Goal: Task Accomplishment & Management: Complete application form

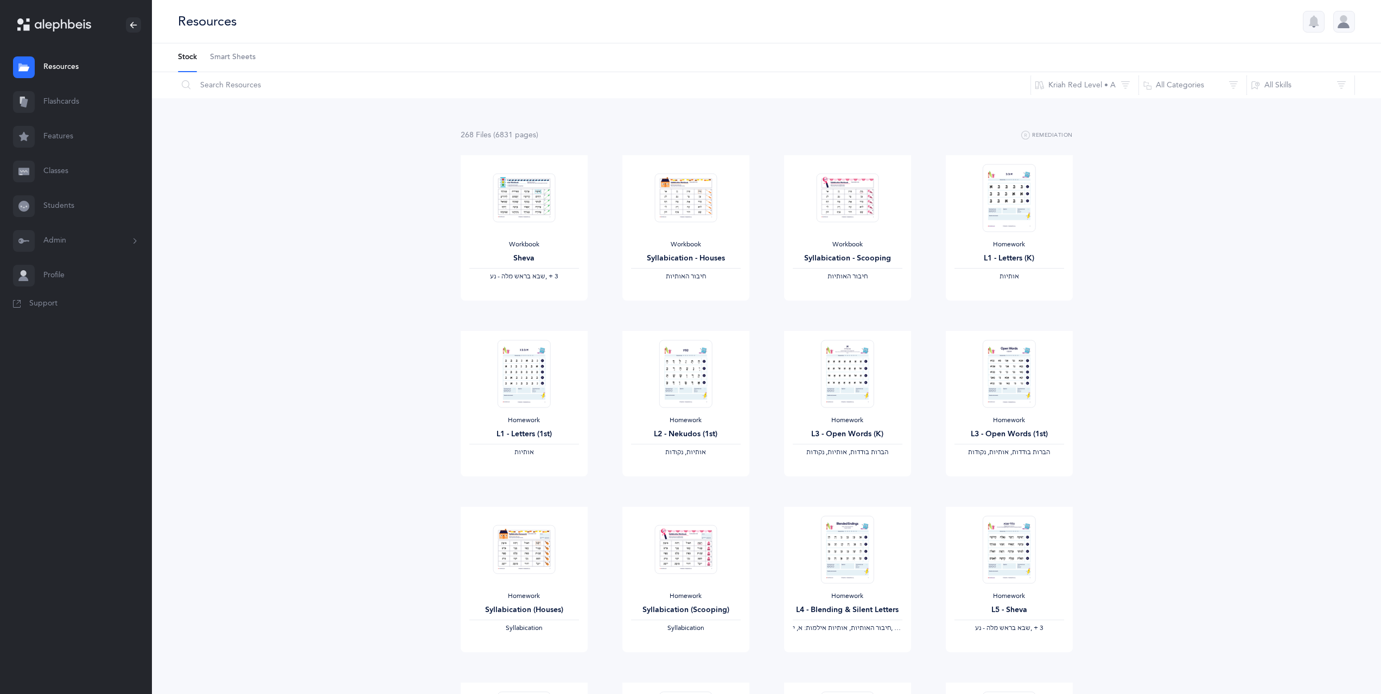
click at [71, 207] on link "Students" at bounding box center [76, 206] width 152 height 35
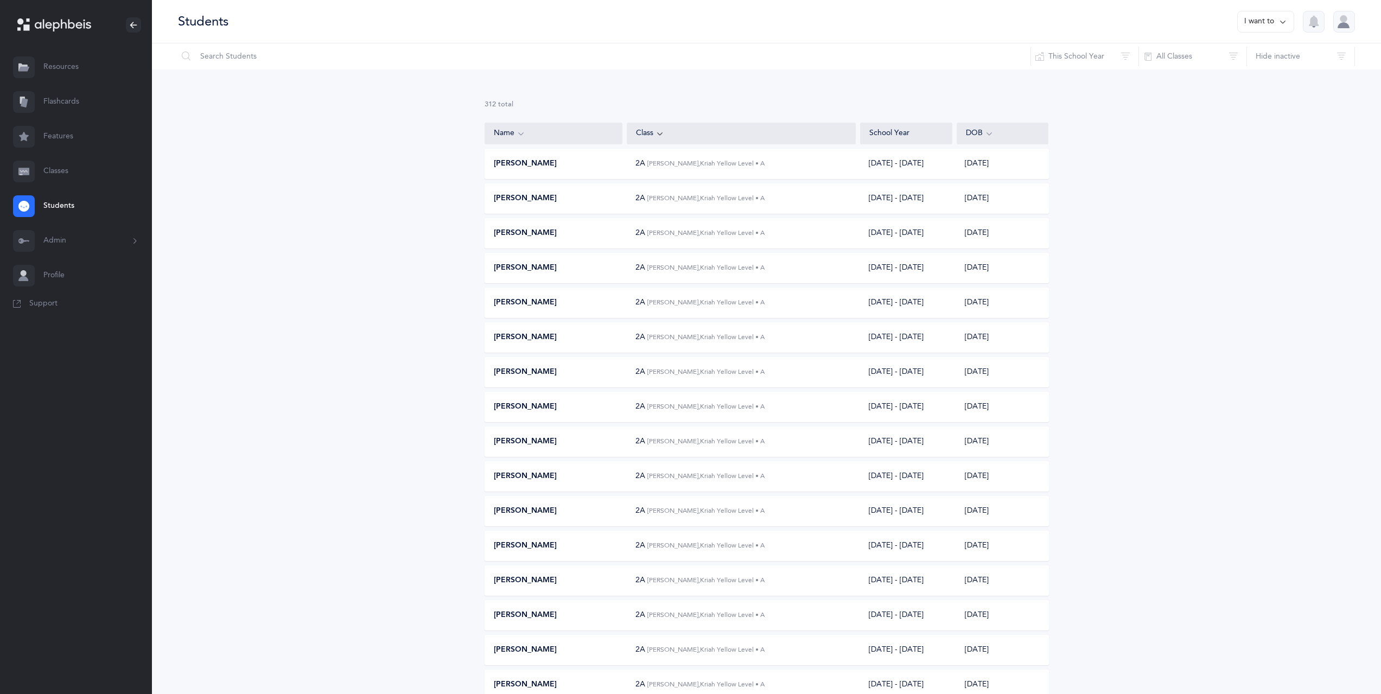
click at [59, 176] on link "Classes" at bounding box center [76, 171] width 152 height 35
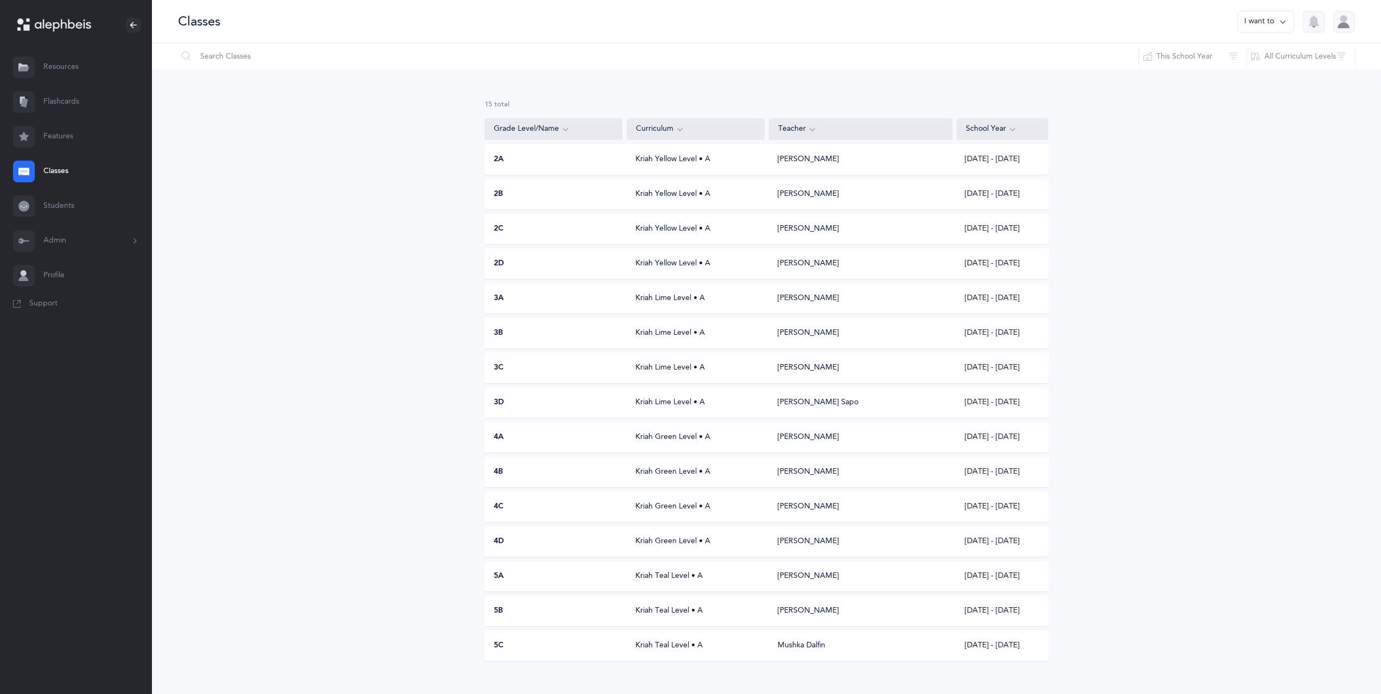
click at [1261, 24] on button "I want to" at bounding box center [1265, 22] width 57 height 22
click at [1246, 80] on button "Add new" at bounding box center [1255, 75] width 60 height 20
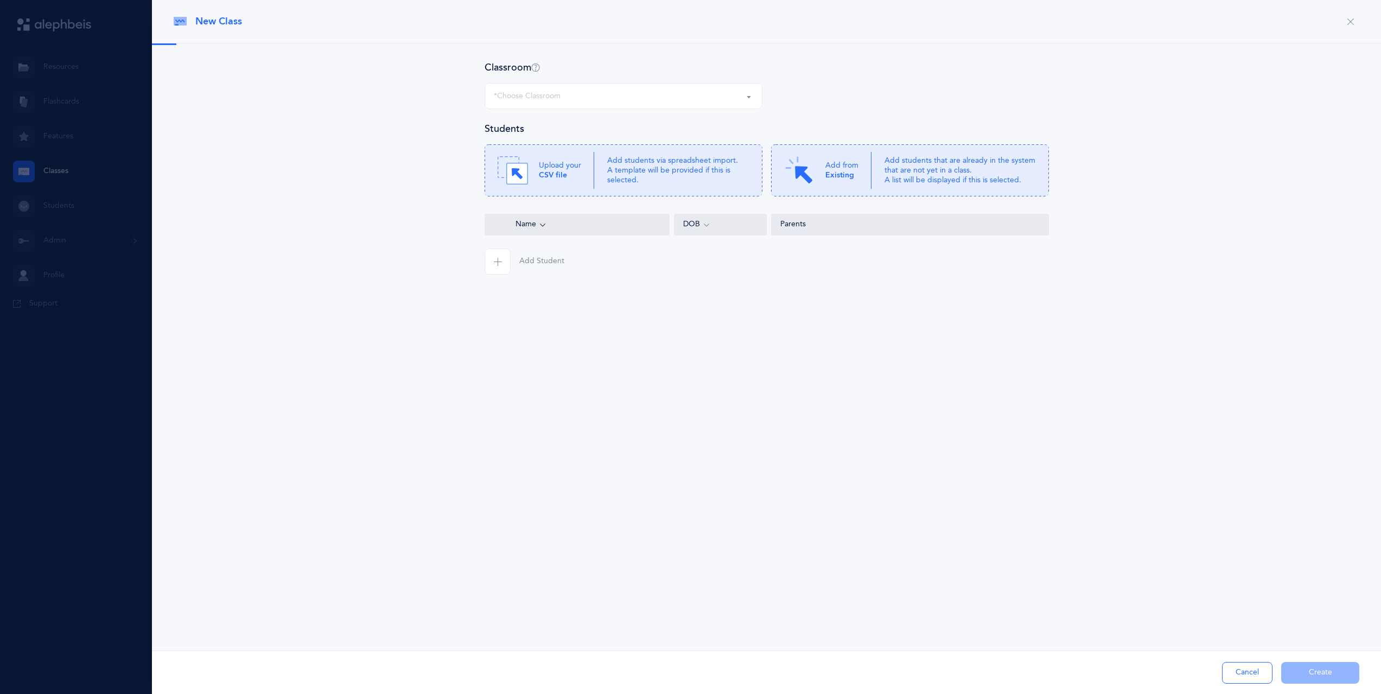
select select
click at [556, 174] on b "CSV file" at bounding box center [553, 175] width 28 height 9
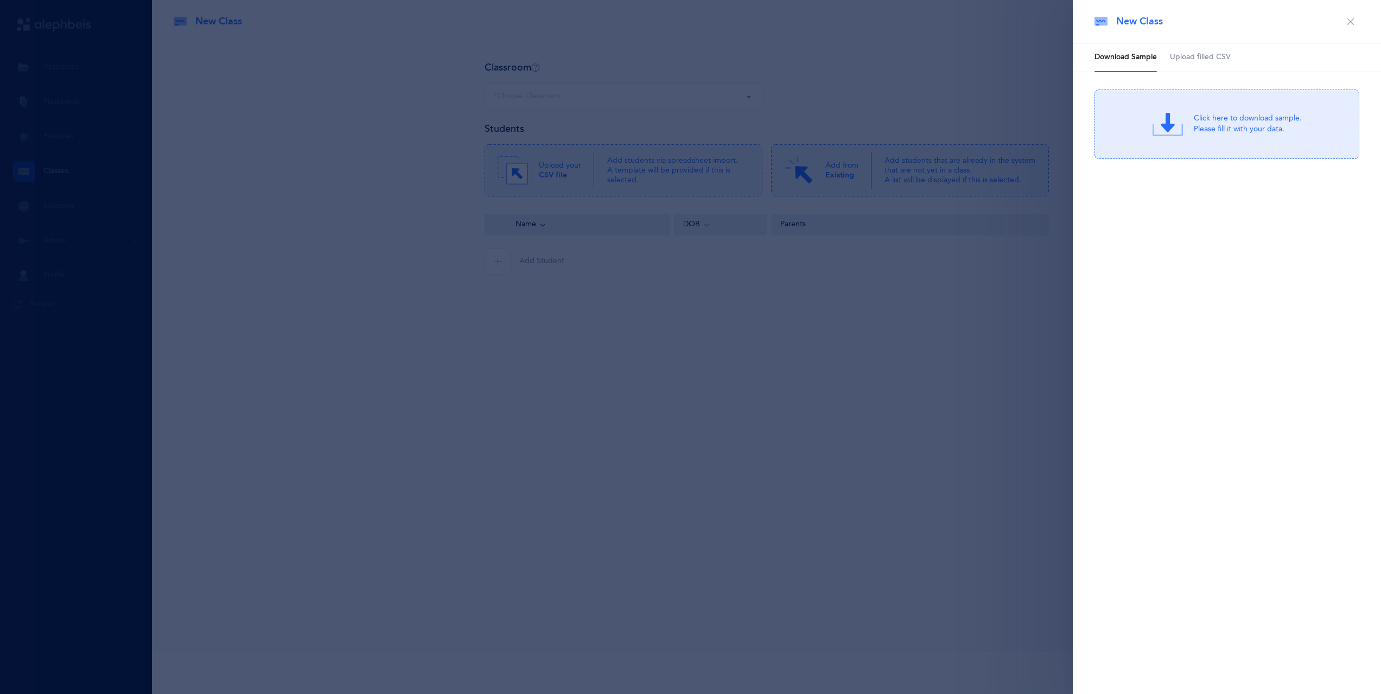
click at [1221, 130] on div "Click here to download sample. Please fill it with your data." at bounding box center [1248, 124] width 108 height 22
